Goal: Information Seeking & Learning: Learn about a topic

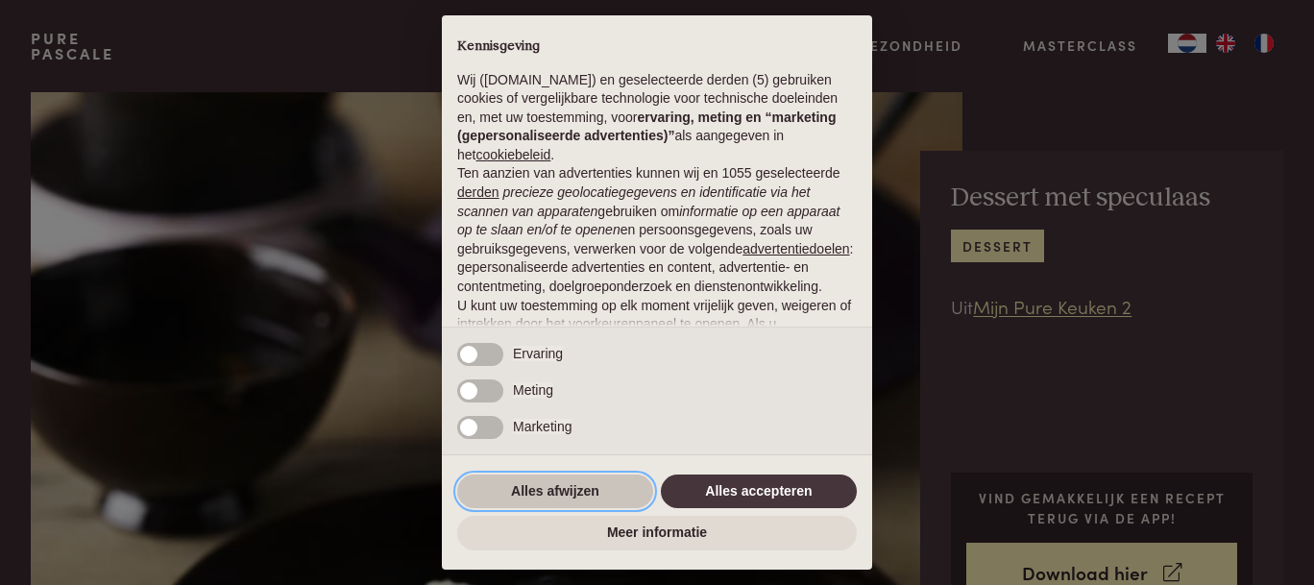
click at [571, 496] on button "Alles afwijzen" at bounding box center [555, 492] width 196 height 35
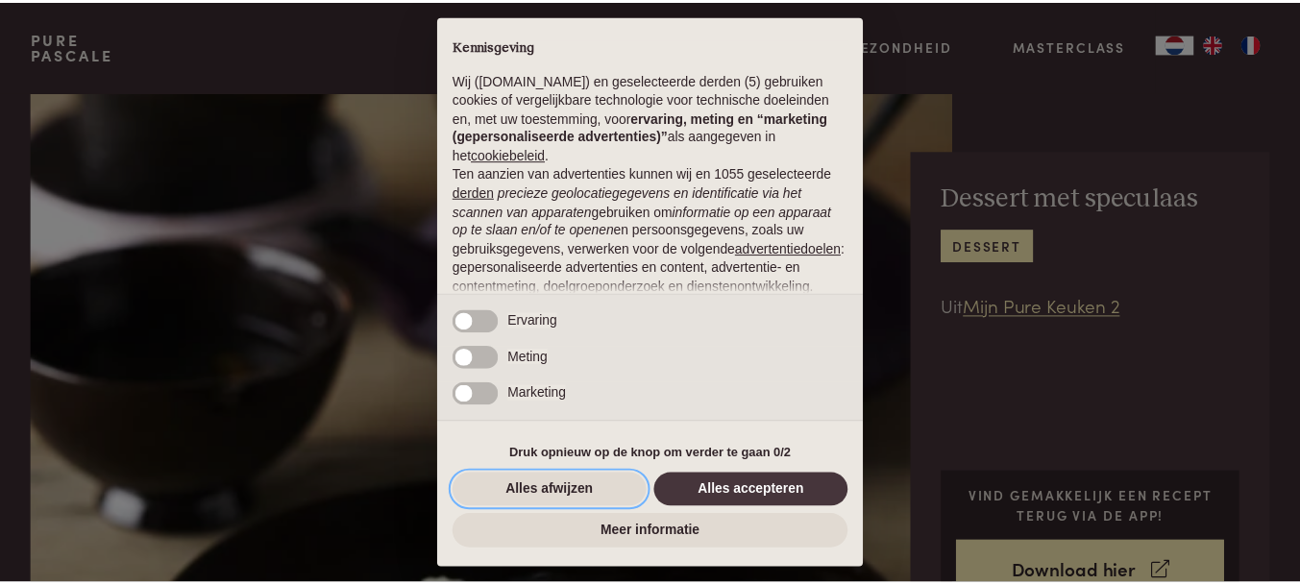
scroll to position [187, 0]
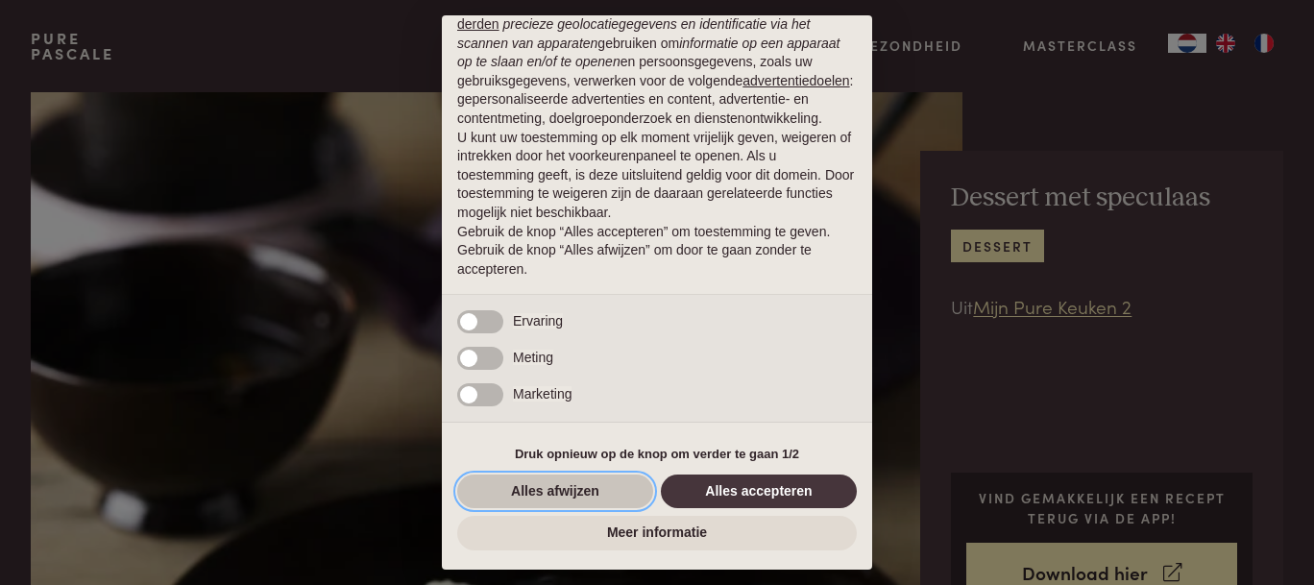
click at [602, 492] on button "Alles afwijzen" at bounding box center [555, 492] width 196 height 35
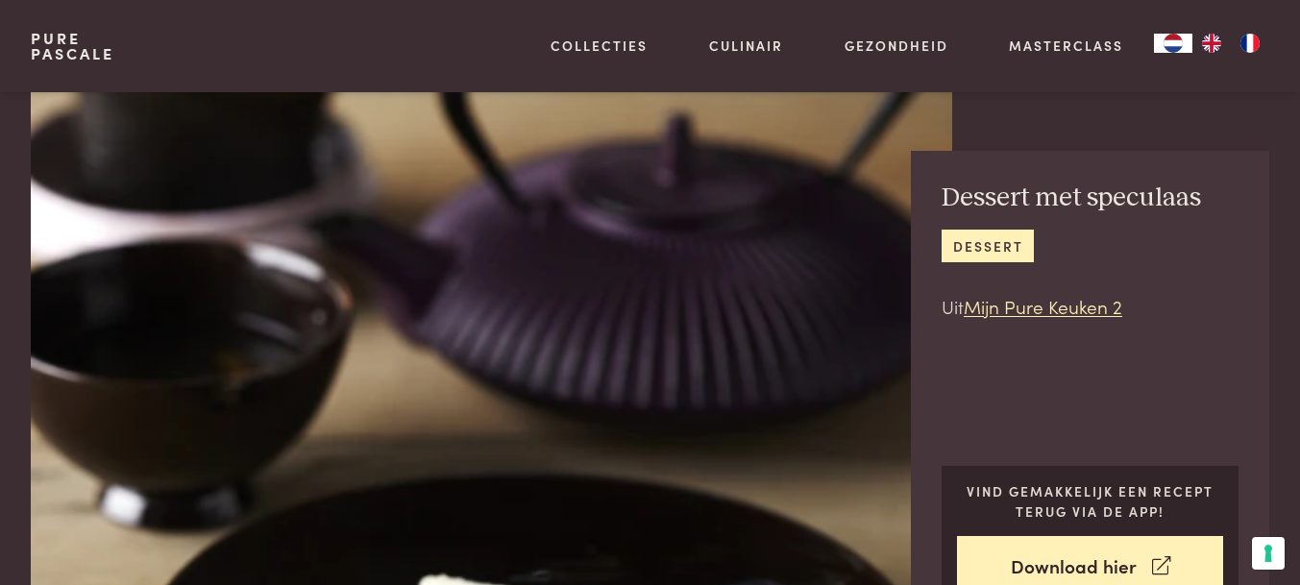
scroll to position [346, 0]
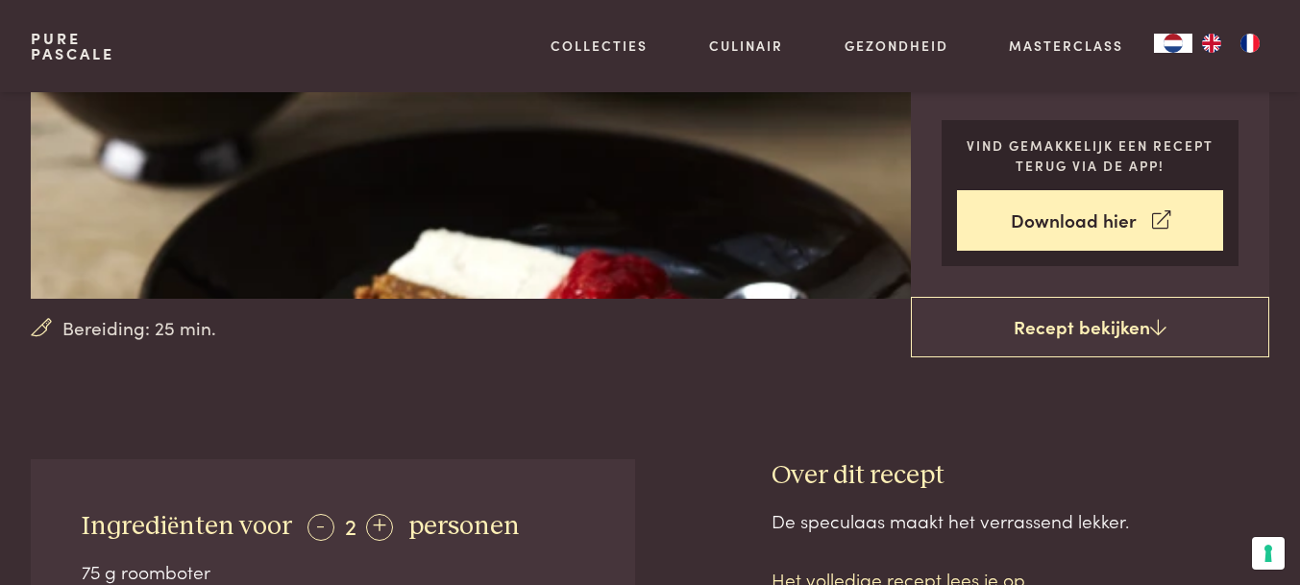
click at [622, 204] on img at bounding box center [491, 22] width 921 height 552
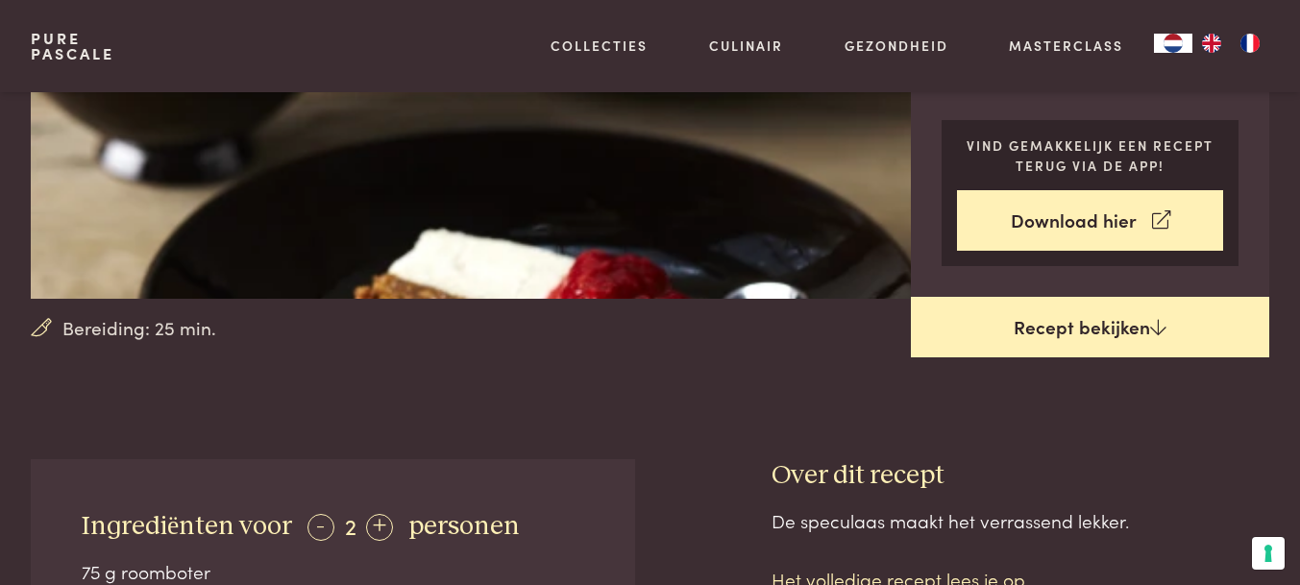
click at [1142, 330] on link "Recept bekijken" at bounding box center [1090, 327] width 358 height 61
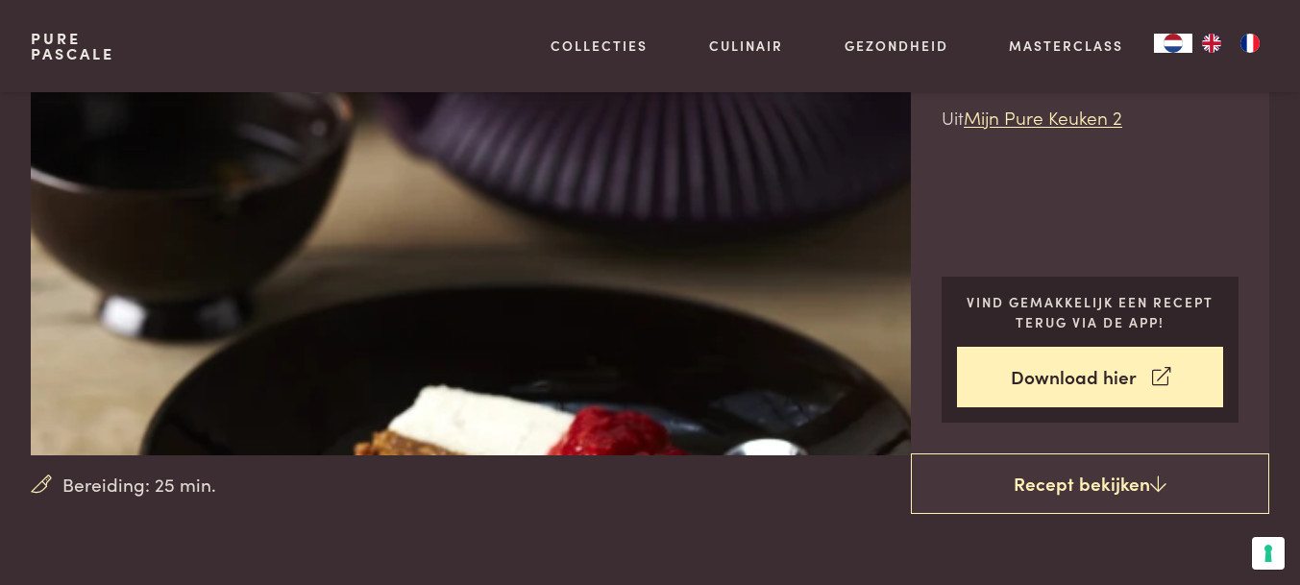
scroll to position [229, 0]
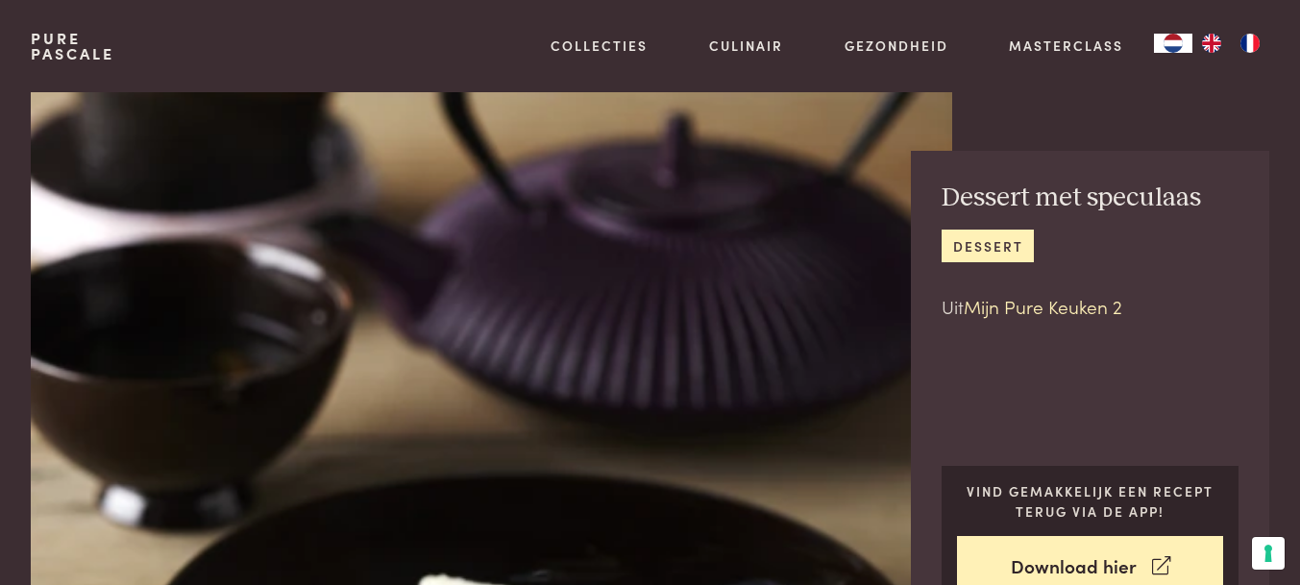
click at [1052, 315] on link "Mijn Pure Keuken 2" at bounding box center [1043, 306] width 159 height 26
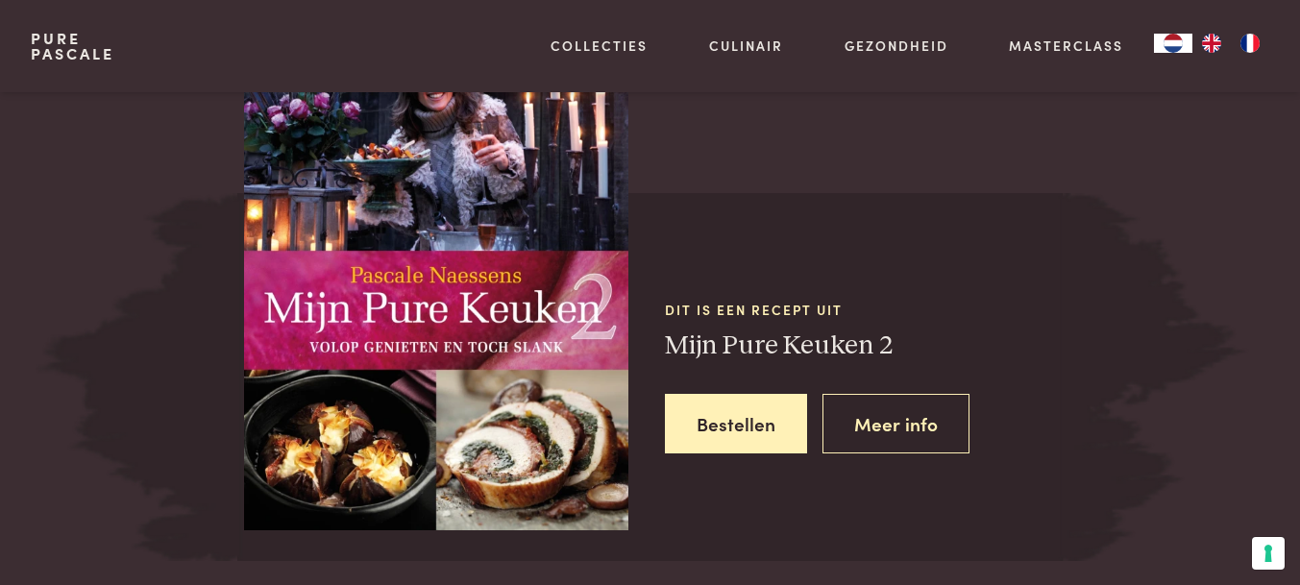
scroll to position [1691, 0]
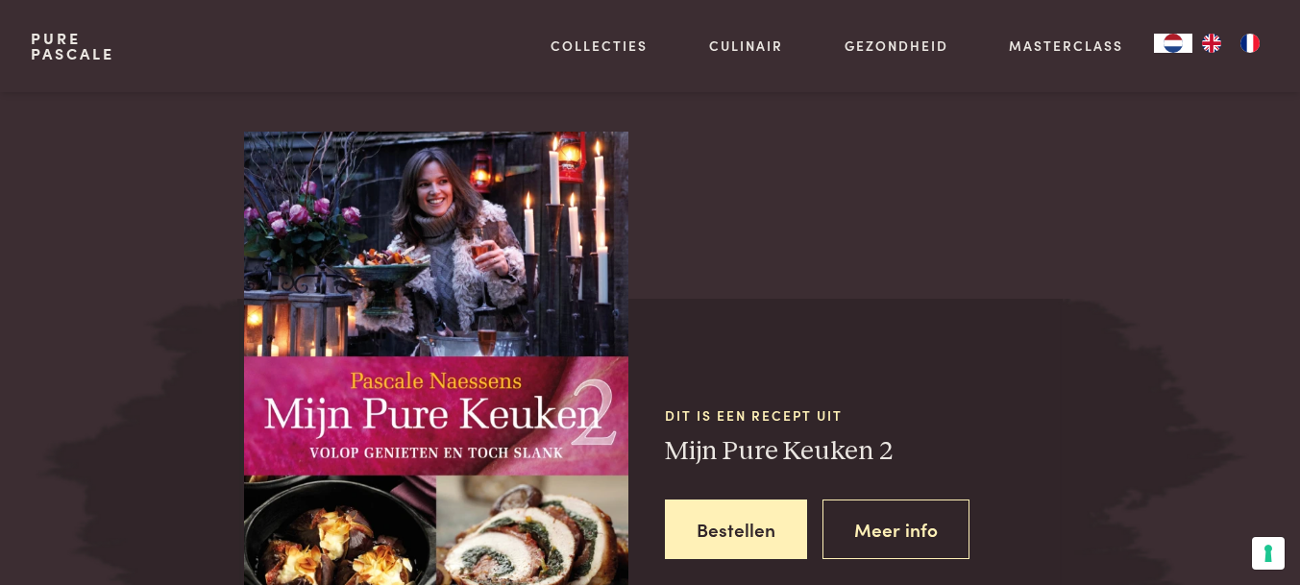
scroll to position [1460, 0]
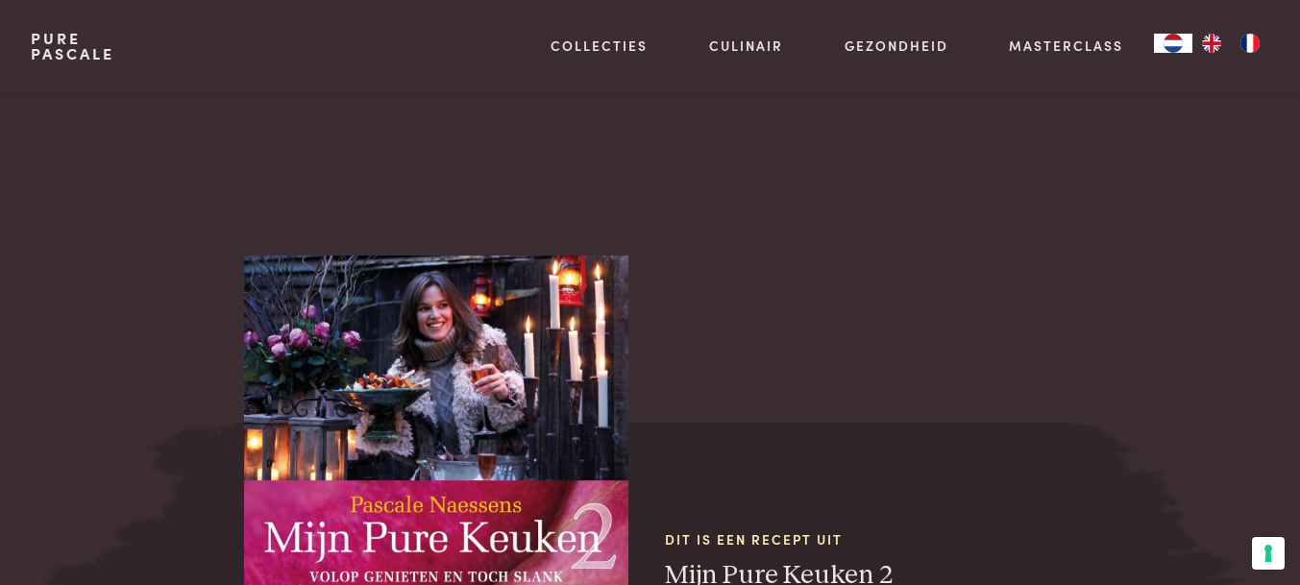
scroll to position [1691, 0]
